Goal: Task Accomplishment & Management: Manage account settings

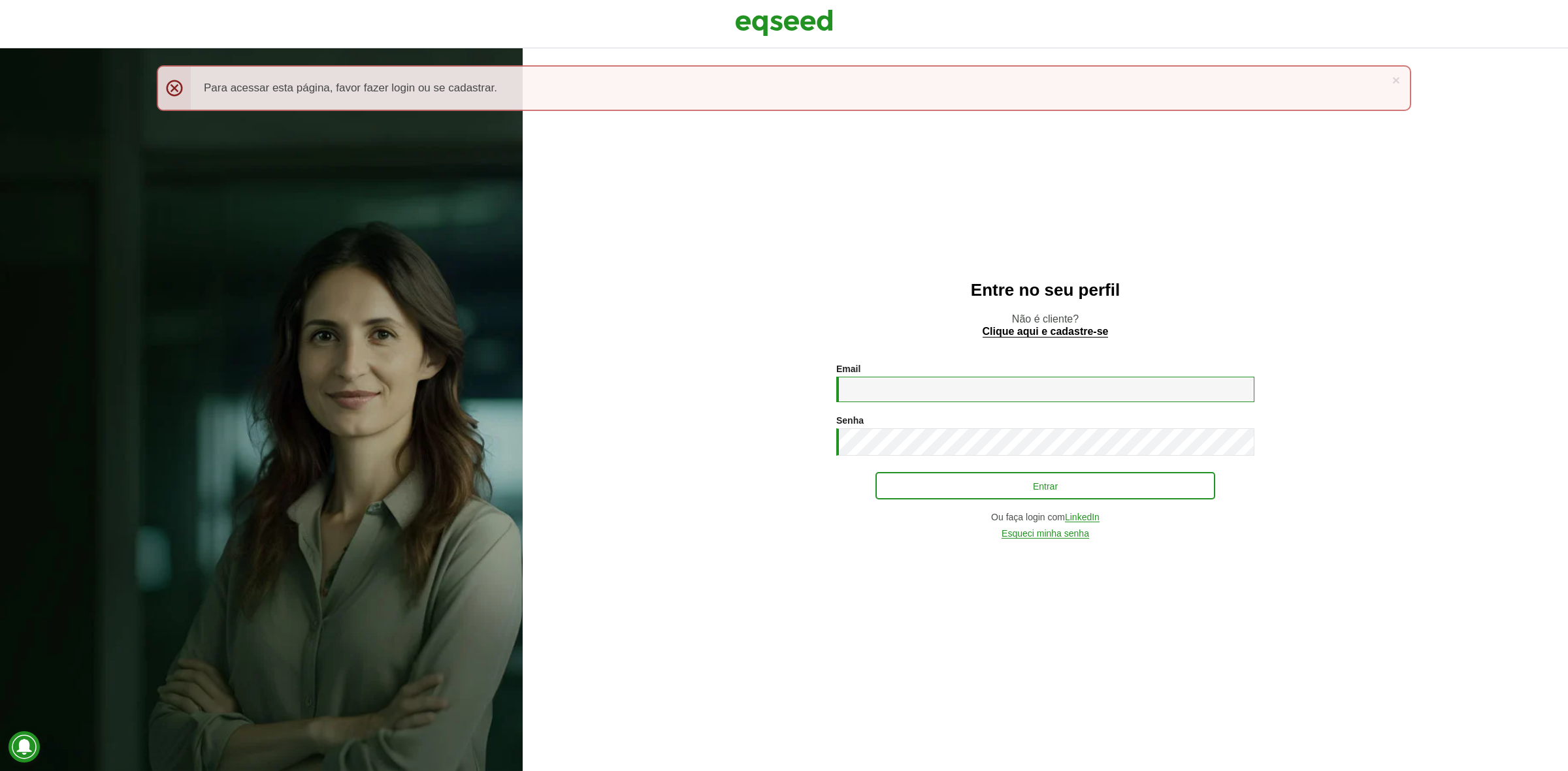
type input "**********"
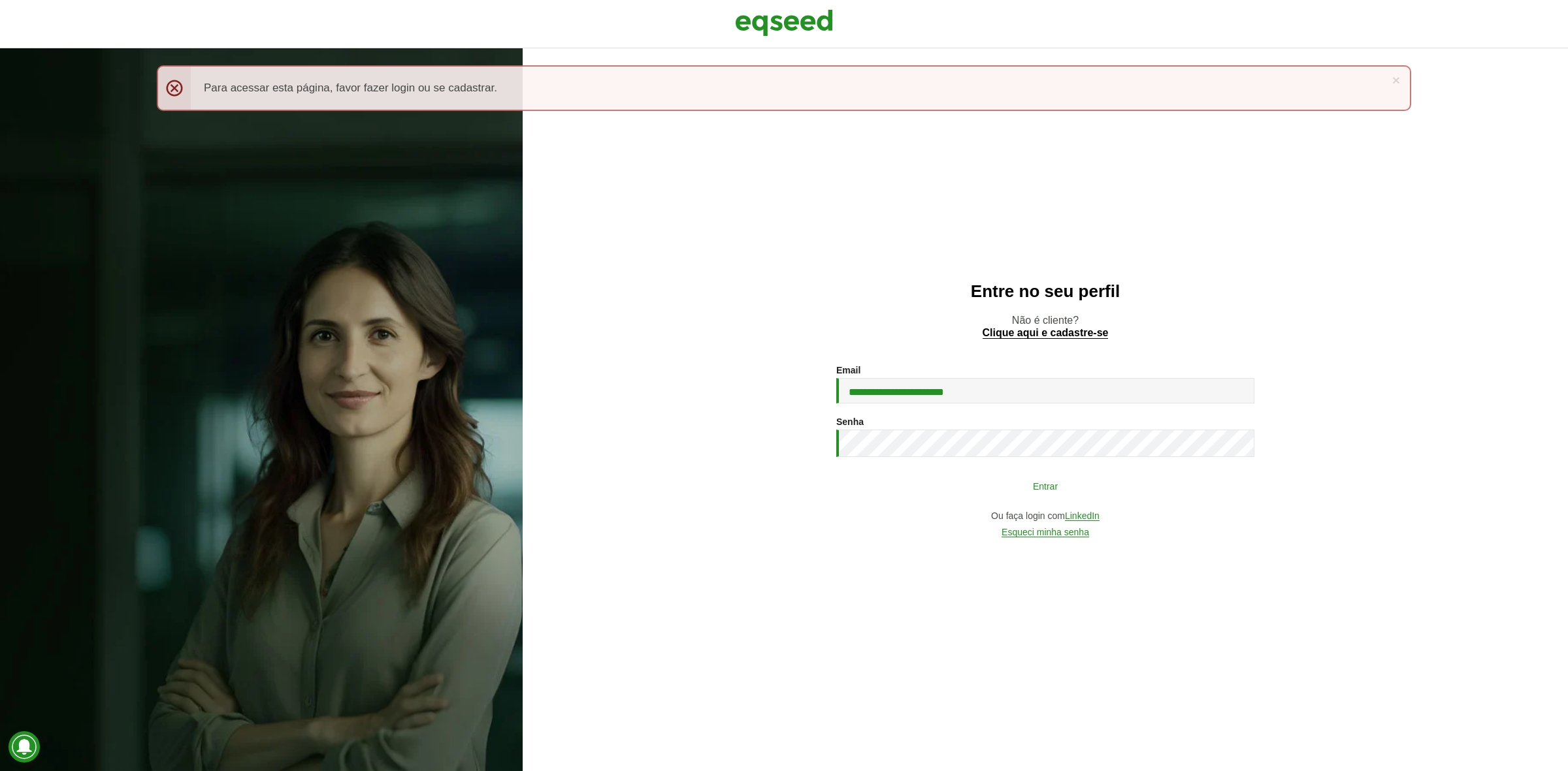
click at [960, 493] on button "Entrar" at bounding box center [1045, 486] width 340 height 25
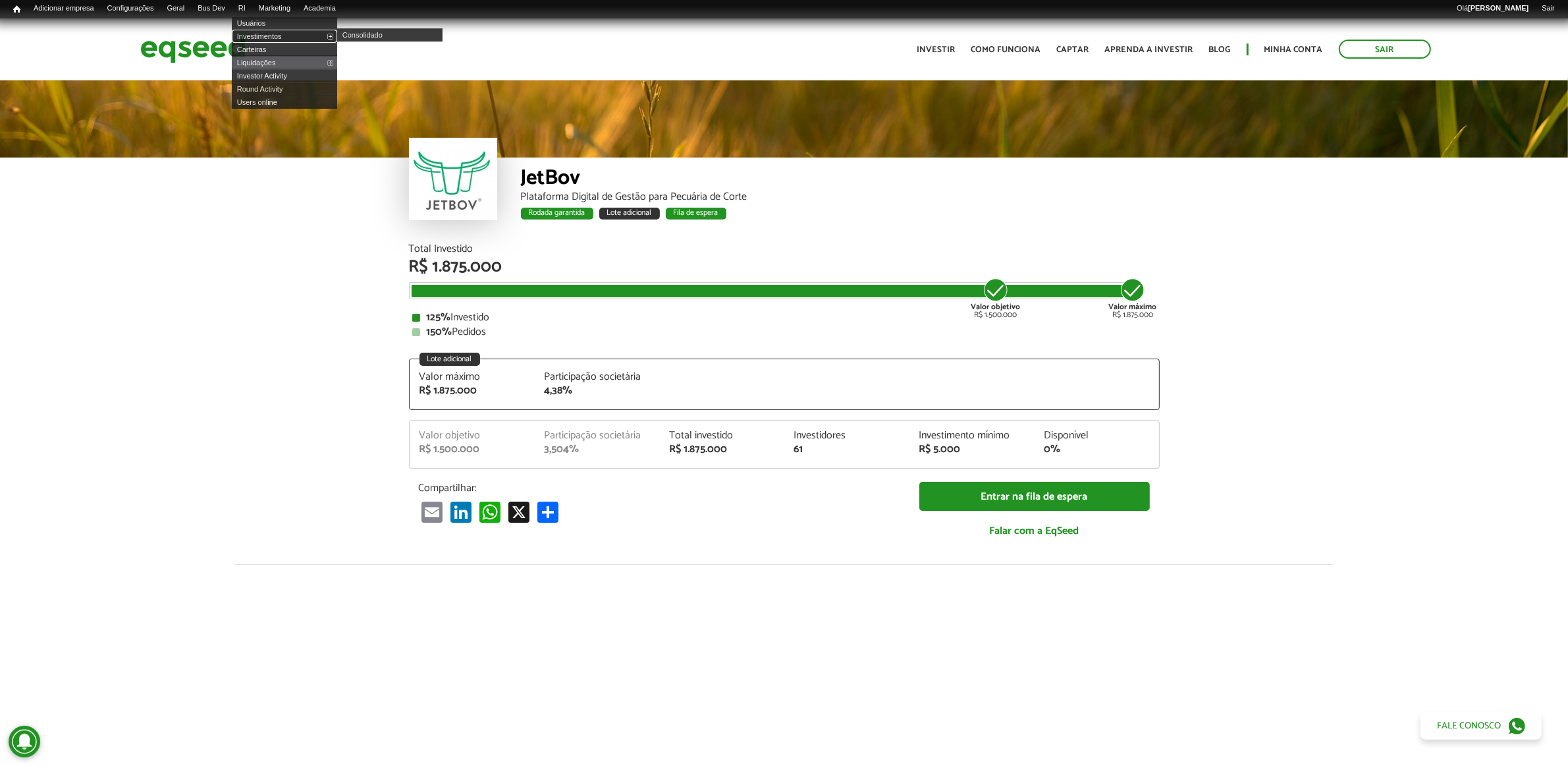
click at [265, 31] on link "Investimentos" at bounding box center [284, 36] width 105 height 13
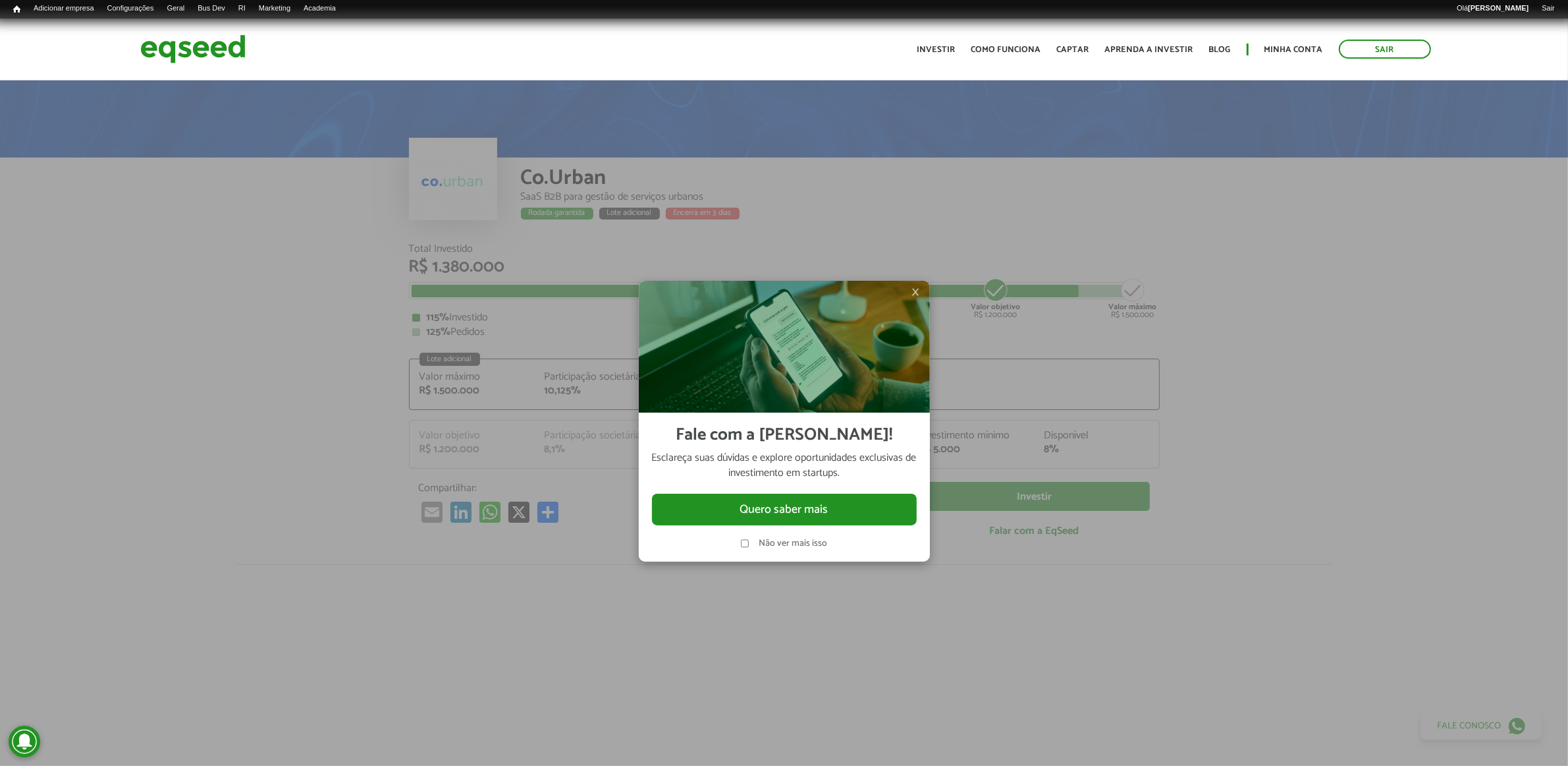
click at [914, 295] on span "×" at bounding box center [916, 292] width 8 height 16
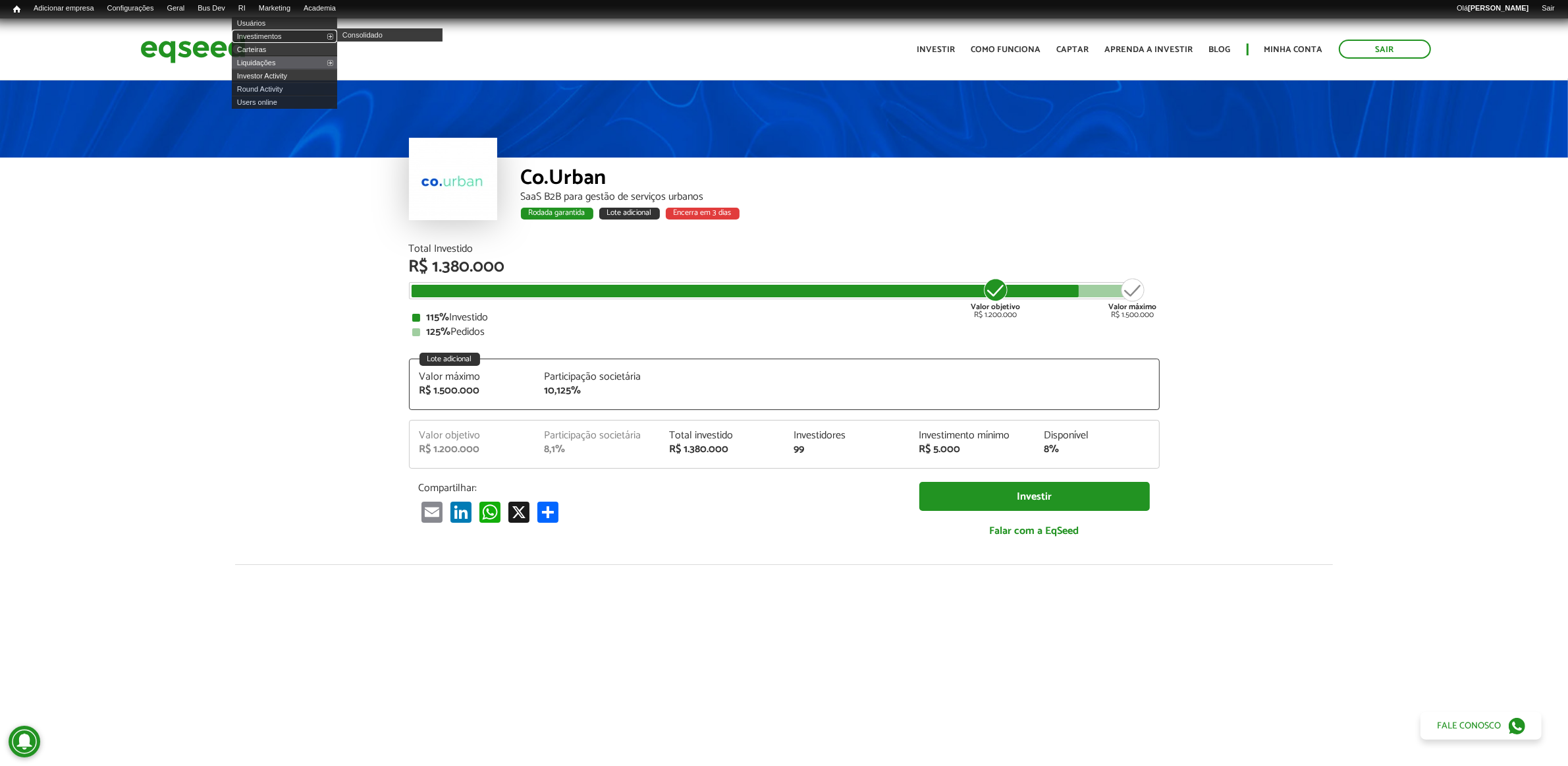
click at [268, 36] on link "Investimentos" at bounding box center [284, 36] width 105 height 13
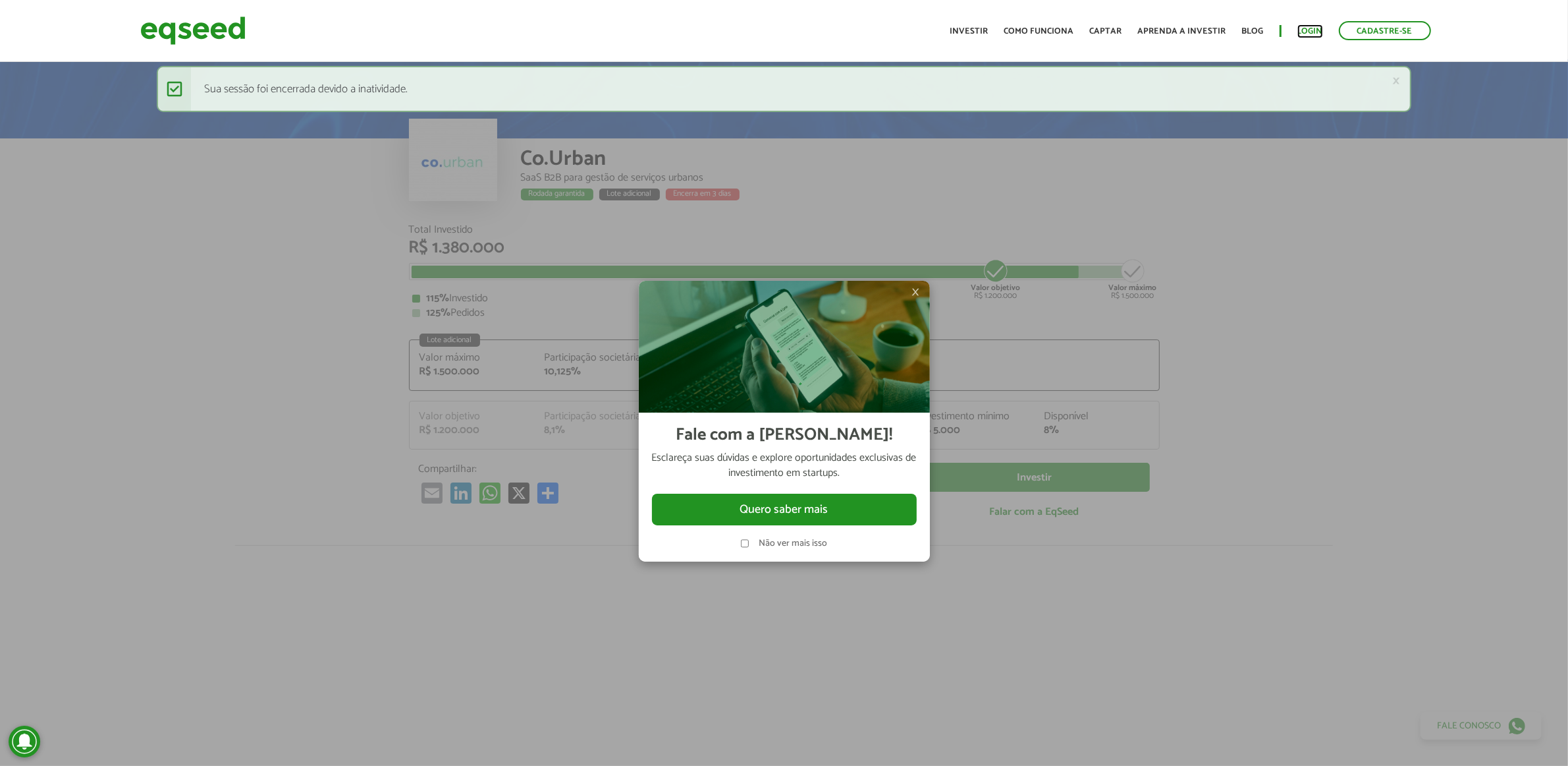
click at [1307, 27] on link "Login" at bounding box center [1310, 31] width 26 height 9
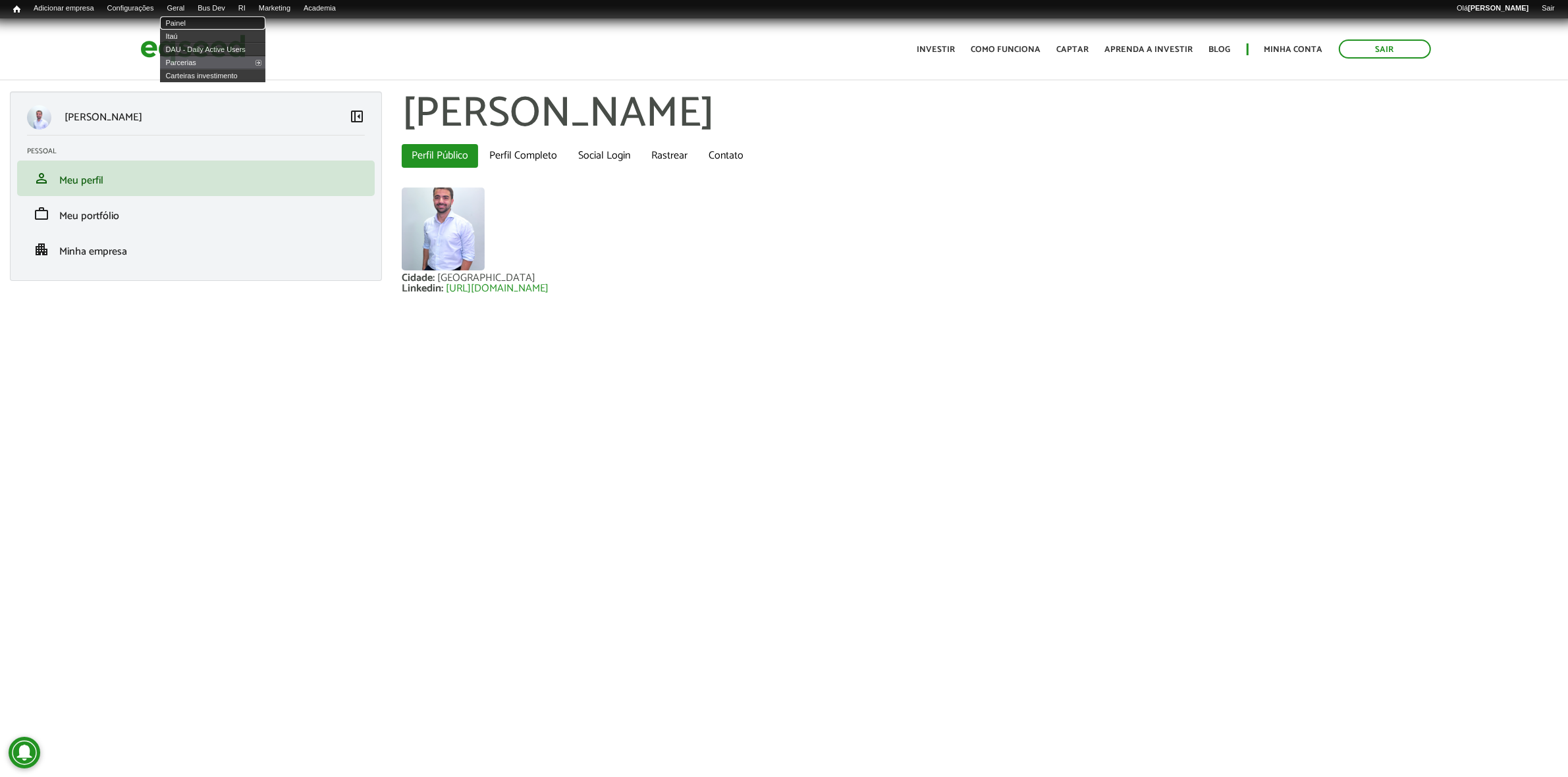
click at [199, 20] on link "Painel" at bounding box center [212, 22] width 105 height 13
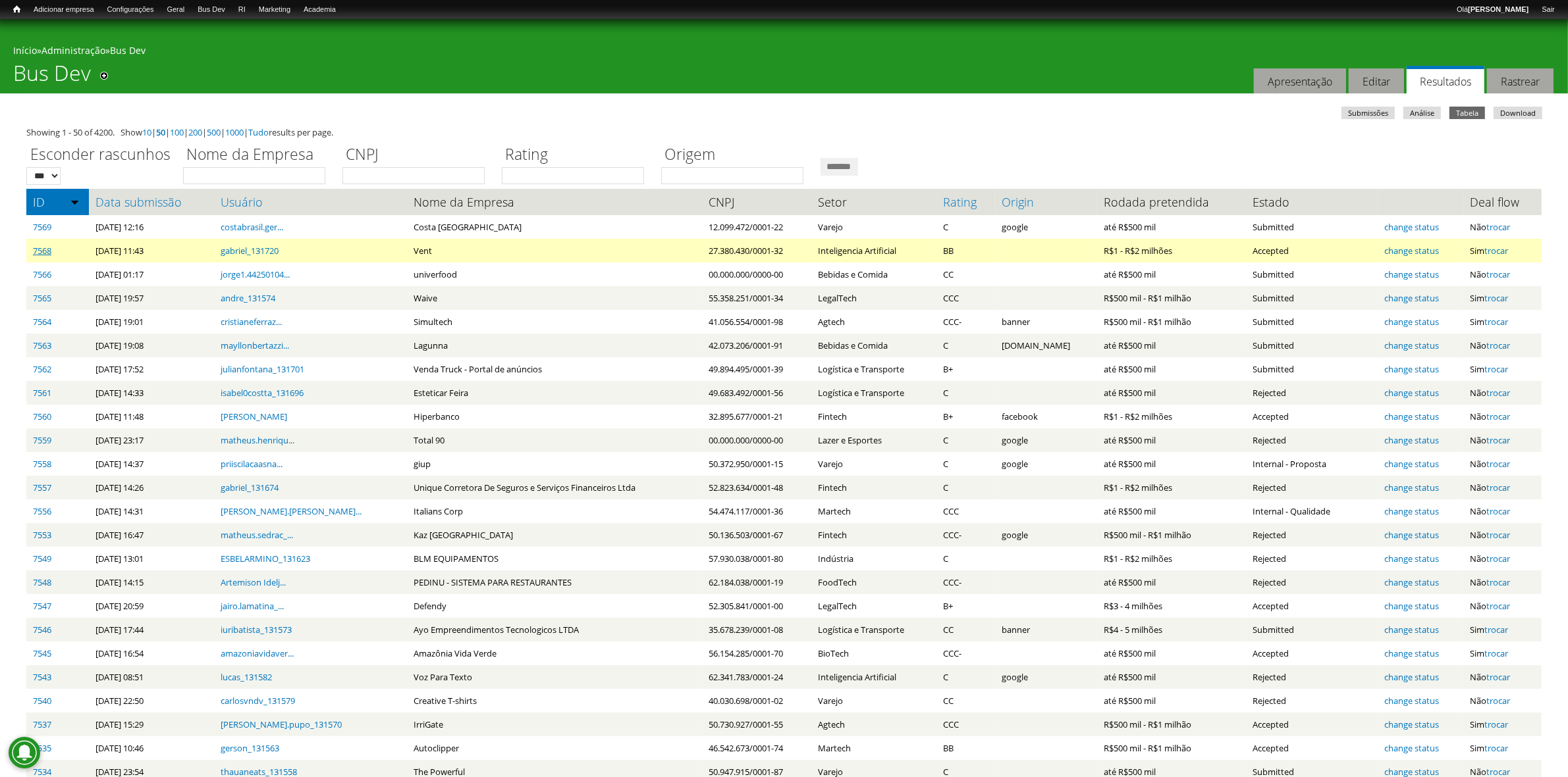
click at [46, 251] on link "7568" at bounding box center [42, 251] width 19 height 12
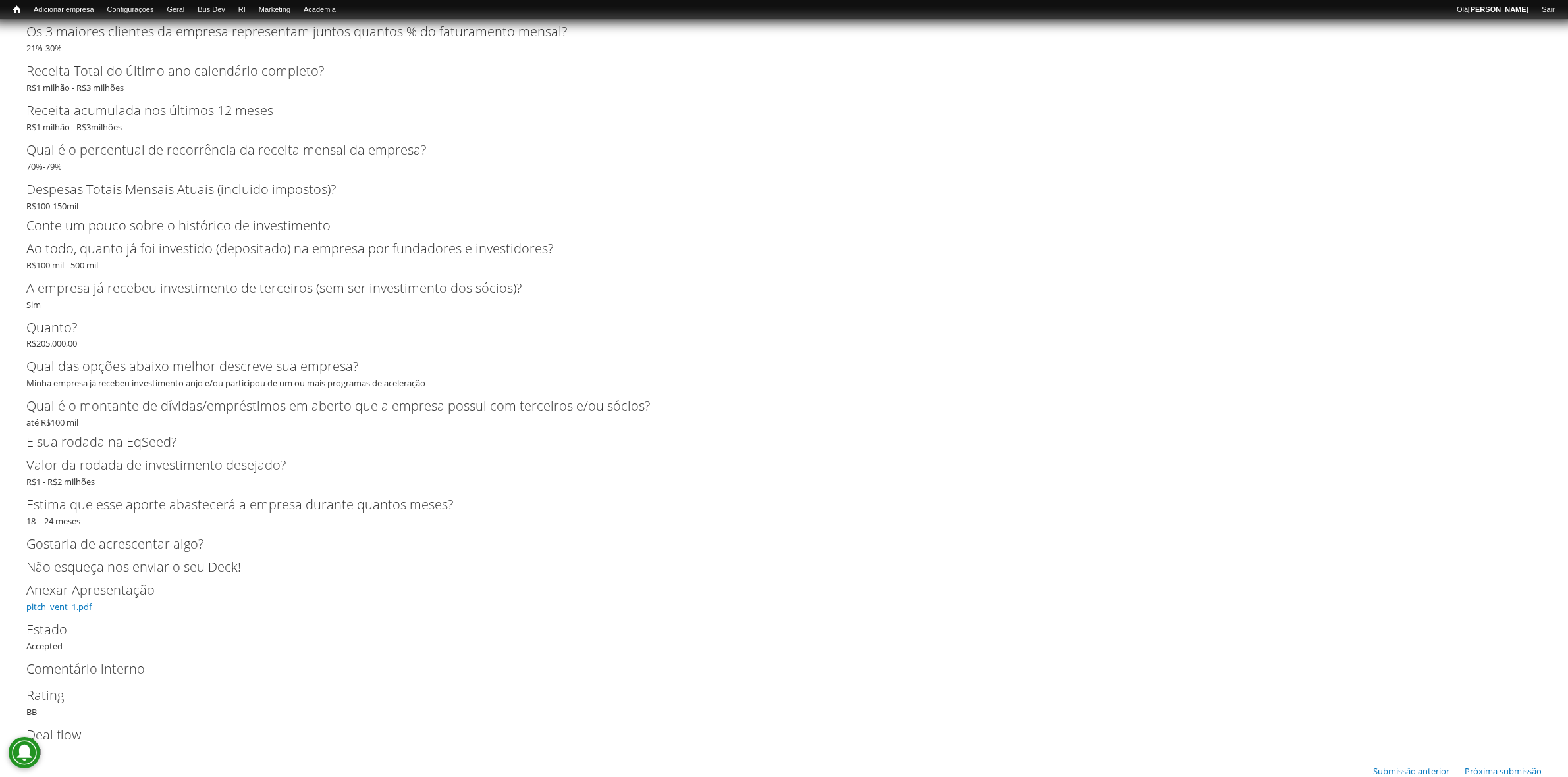
scroll to position [2825, 0]
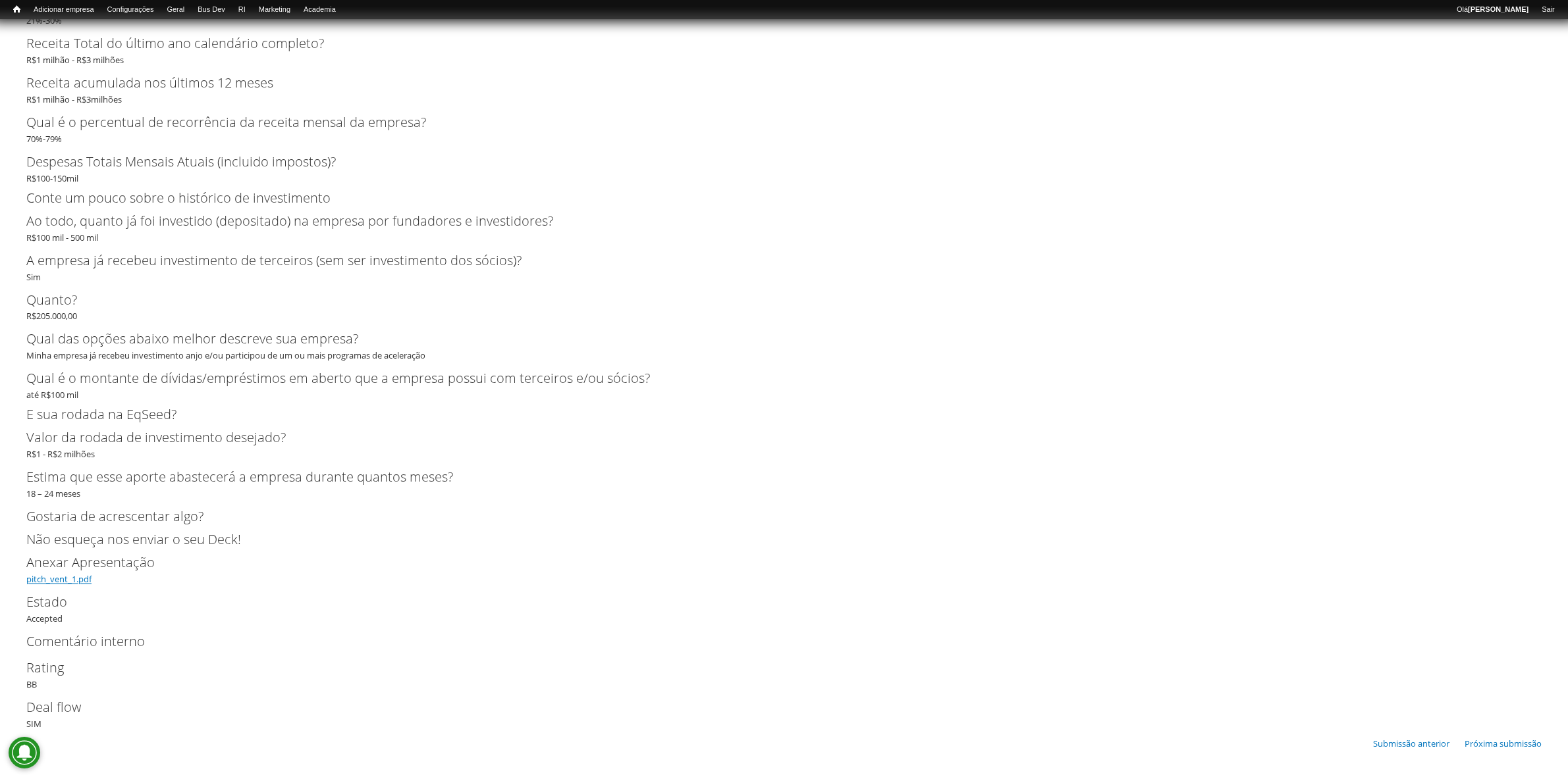
click at [79, 581] on link "pitch_vent_1.pdf" at bounding box center [58, 579] width 66 height 12
